Goal: Information Seeking & Learning: Check status

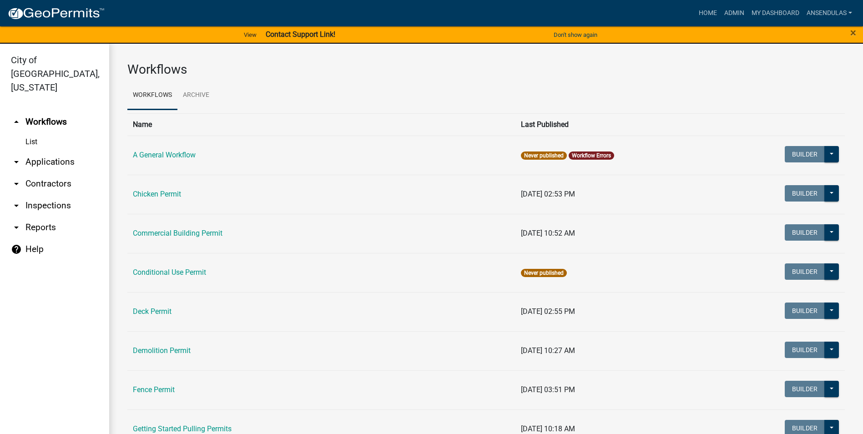
click at [48, 151] on link "arrow_drop_down Applications" at bounding box center [54, 162] width 109 height 22
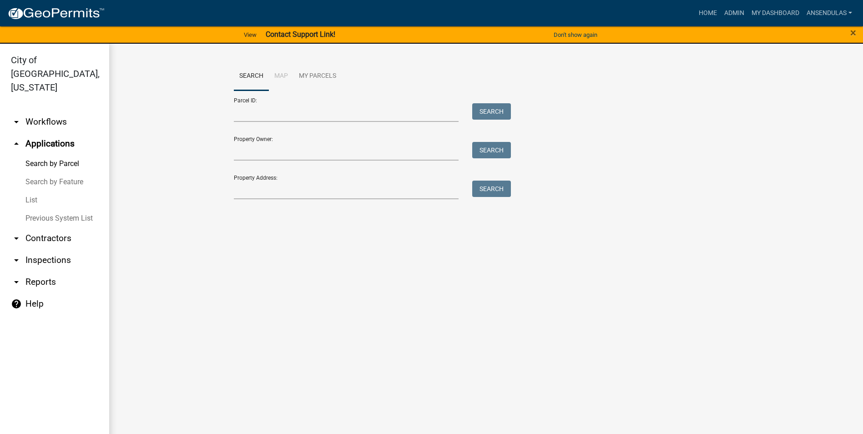
click at [36, 191] on link "List" at bounding box center [54, 200] width 109 height 18
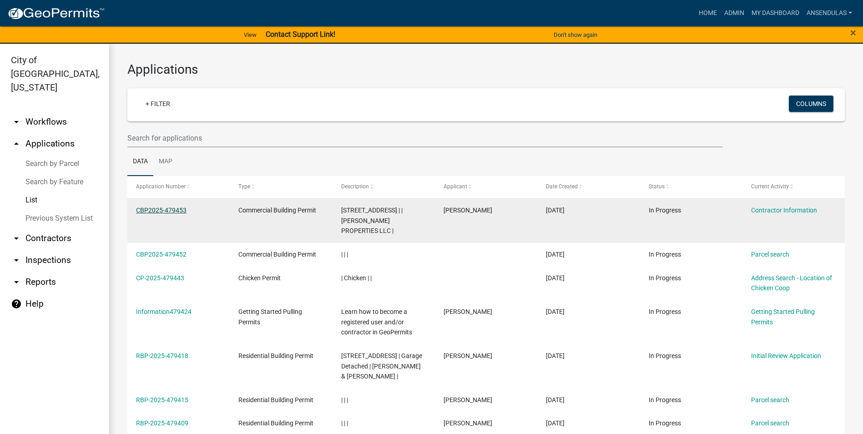
click at [166, 208] on link "CBP2025-479453" at bounding box center [161, 209] width 50 height 7
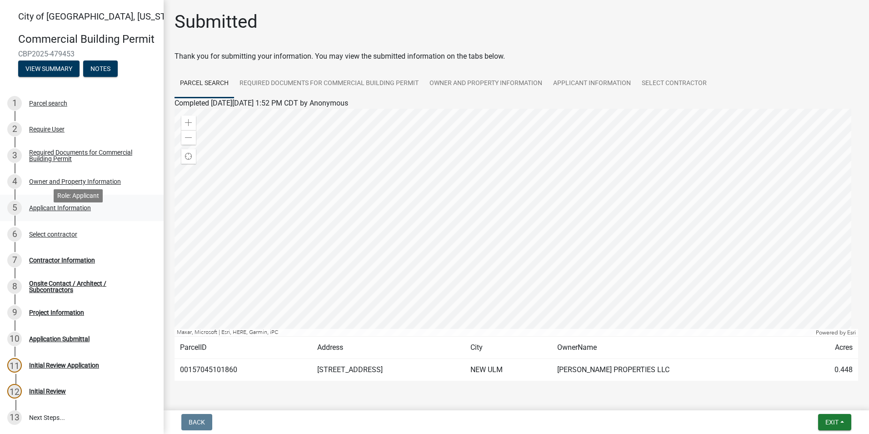
click at [66, 211] on div "Applicant Information" at bounding box center [60, 208] width 62 height 6
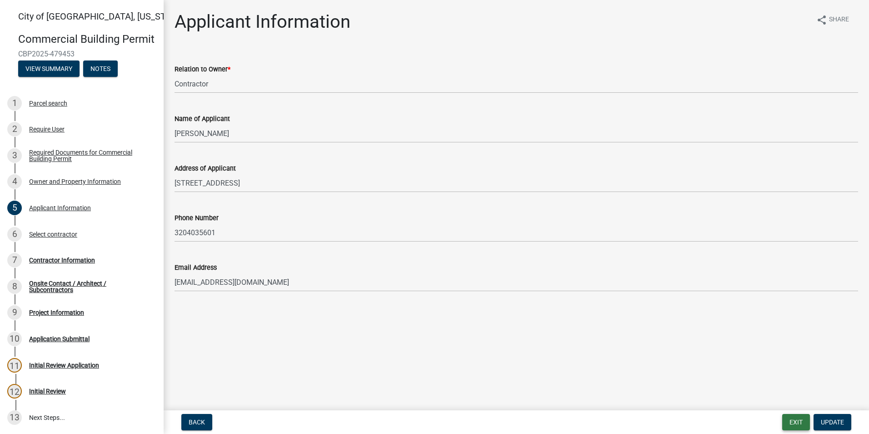
click at [793, 418] on button "Exit" at bounding box center [797, 422] width 28 height 16
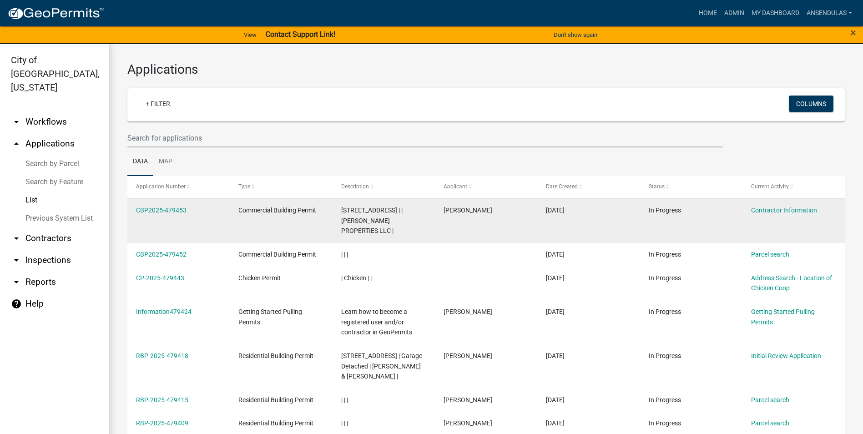
scroll to position [91, 0]
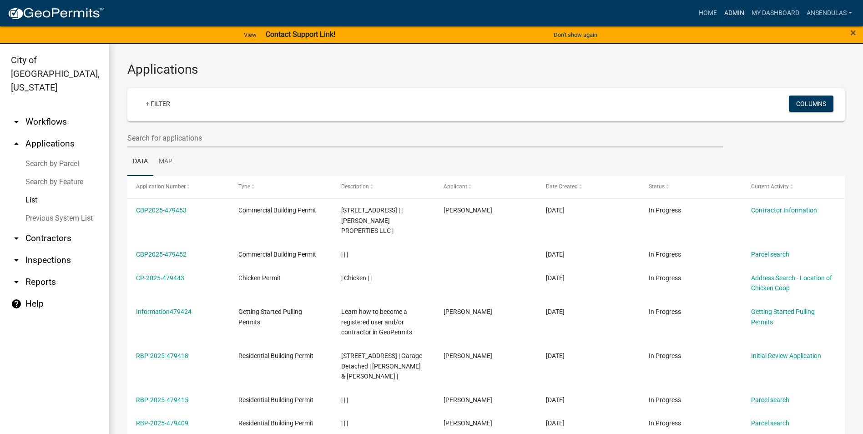
click at [728, 12] on link "Admin" at bounding box center [733, 13] width 27 height 17
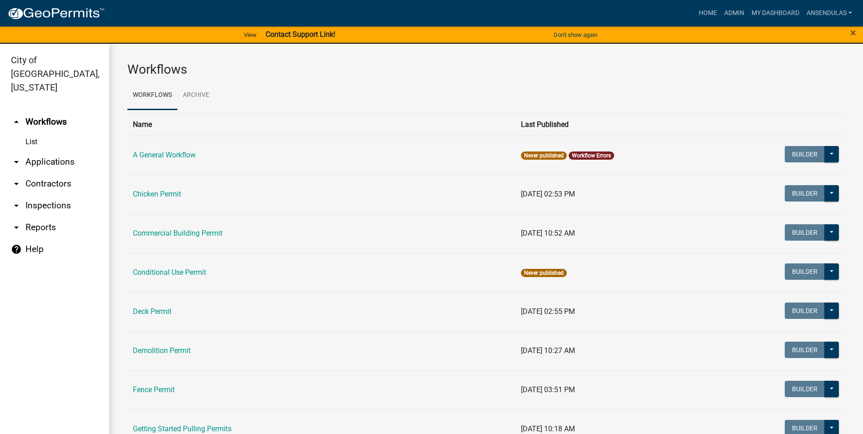
click at [47, 151] on link "arrow_drop_down Applications" at bounding box center [54, 162] width 109 height 22
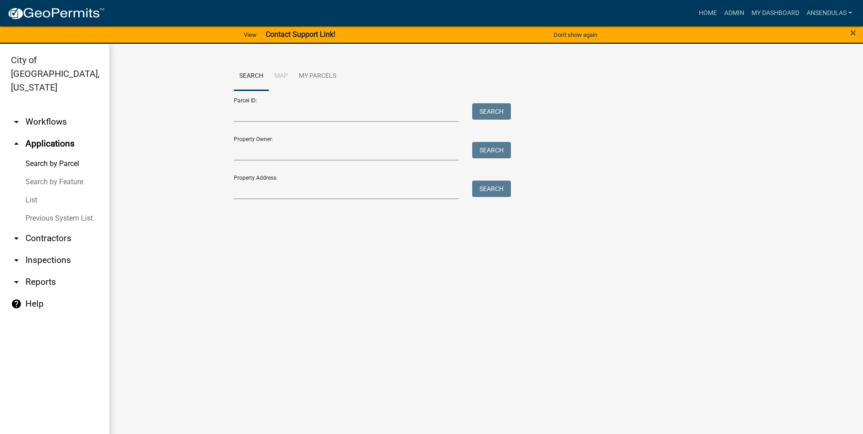
click at [31, 191] on link "List" at bounding box center [54, 200] width 109 height 18
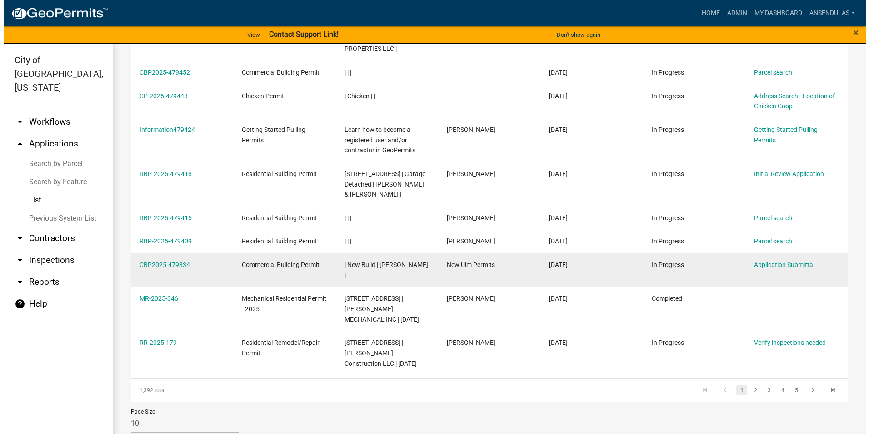
scroll to position [185, 0]
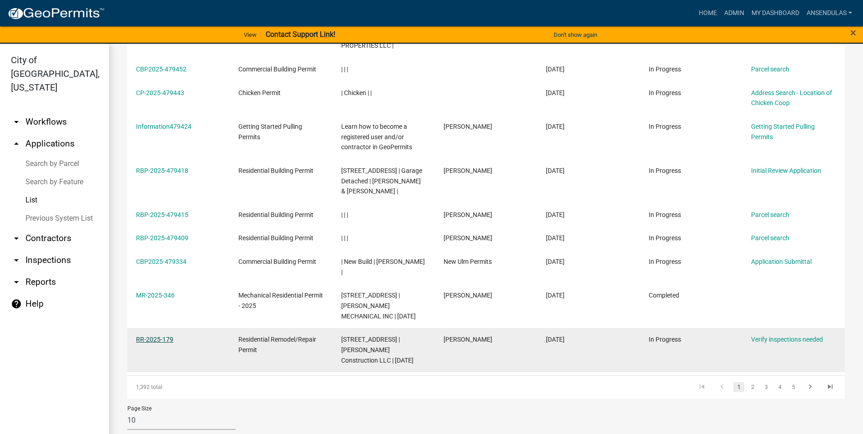
click at [166, 336] on link "RR-2025-179" at bounding box center [154, 339] width 37 height 7
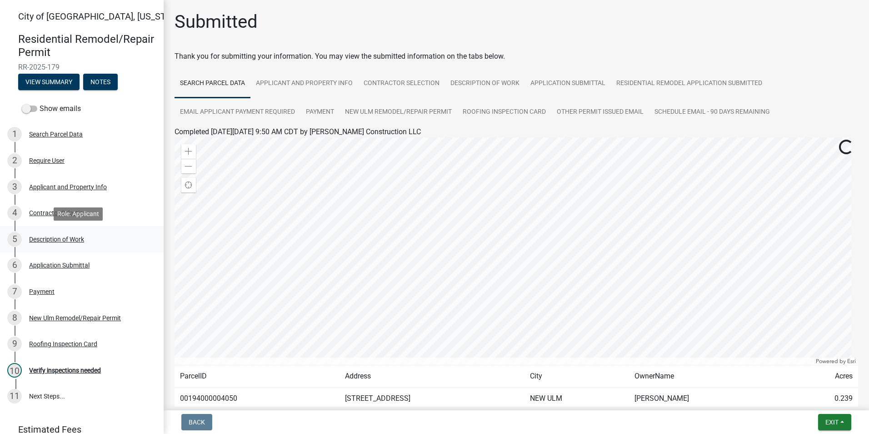
click at [62, 240] on div "Description of Work" at bounding box center [56, 239] width 55 height 6
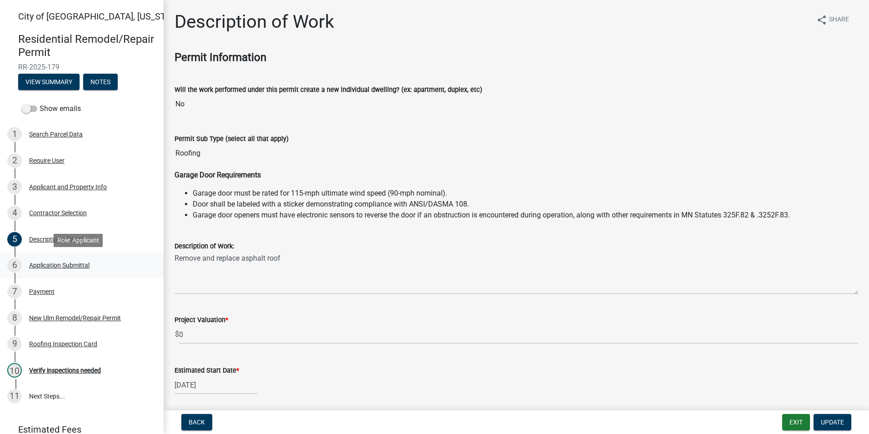
click at [60, 263] on div "Application Submittal" at bounding box center [59, 265] width 60 height 6
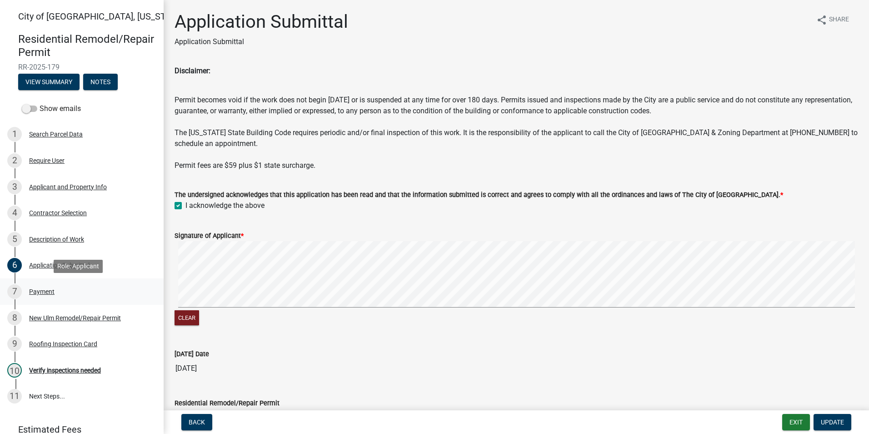
click at [39, 285] on div "7 Payment" at bounding box center [78, 291] width 142 height 15
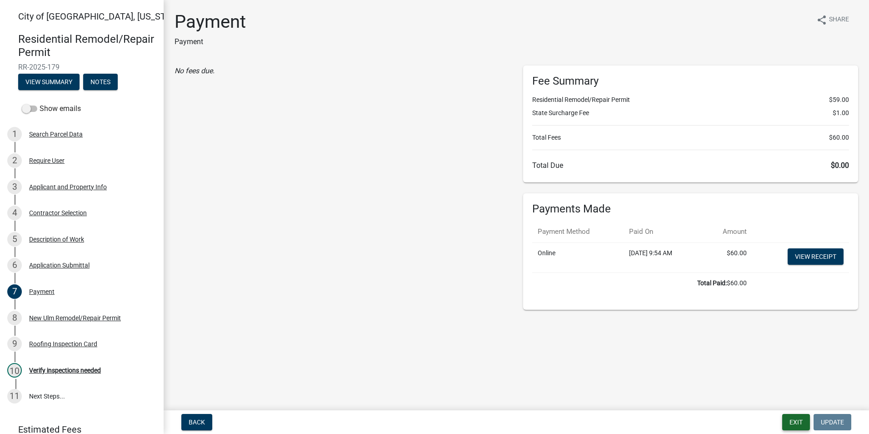
click at [788, 420] on button "Exit" at bounding box center [797, 422] width 28 height 16
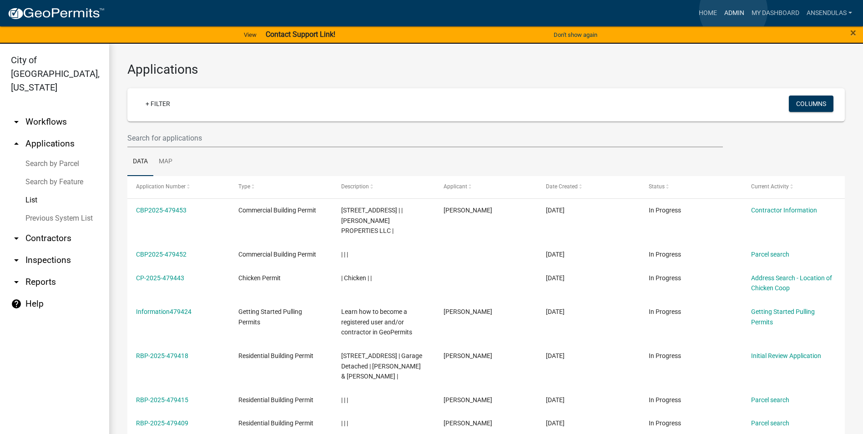
click at [733, 10] on link "Admin" at bounding box center [733, 13] width 27 height 17
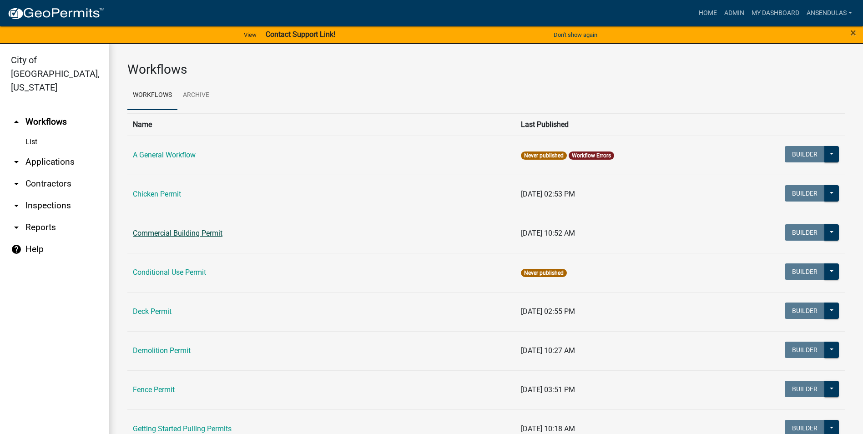
click at [189, 231] on link "Commercial Building Permit" at bounding box center [178, 233] width 90 height 9
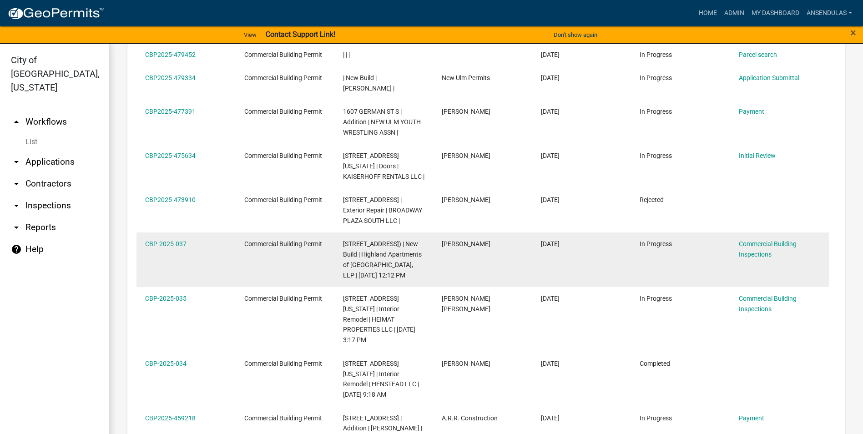
scroll to position [591, 0]
